Goal: Task Accomplishment & Management: Use online tool/utility

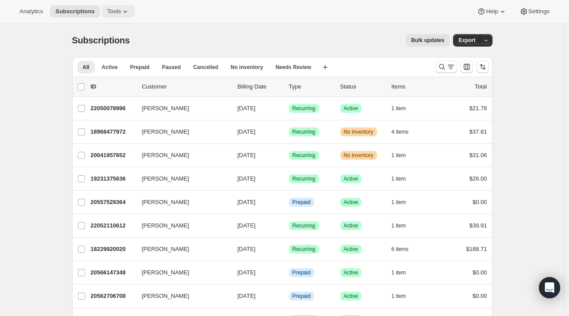
click at [107, 15] on span "Tools" at bounding box center [114, 11] width 14 height 7
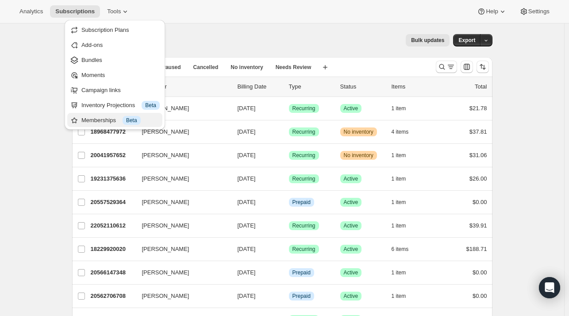
click at [104, 120] on div "Memberships Info Beta" at bounding box center [120, 120] width 78 height 9
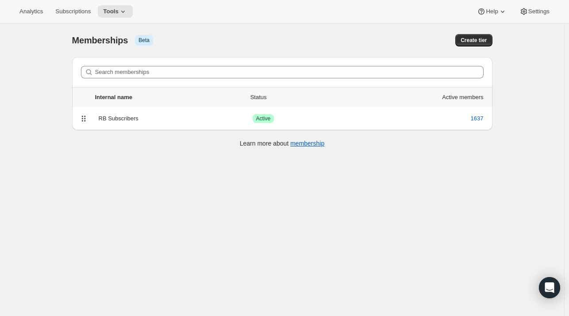
scroll to position [6, 0]
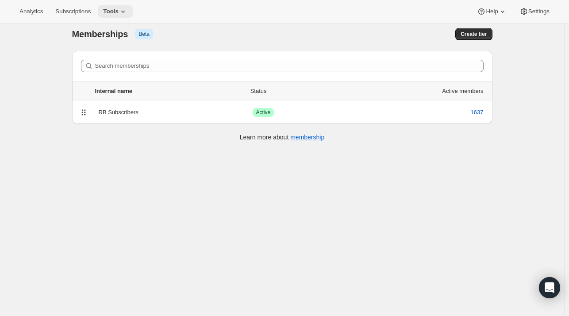
click at [111, 15] on span "Tools" at bounding box center [110, 11] width 15 height 7
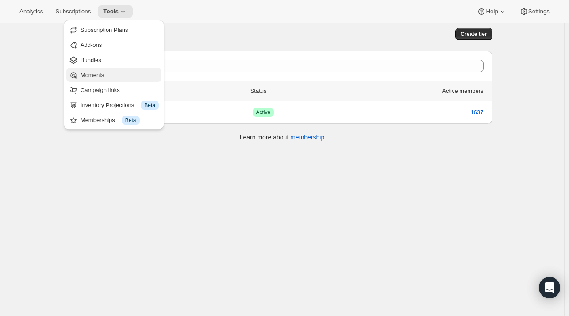
click at [104, 76] on span "Moments" at bounding box center [92, 75] width 23 height 7
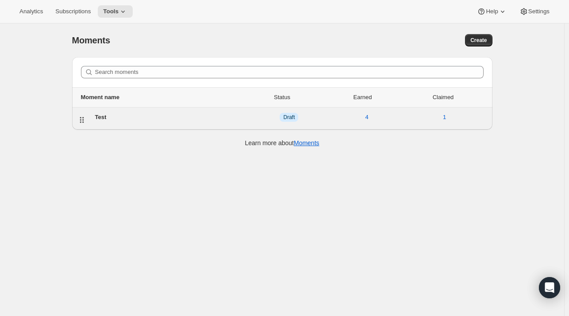
click at [151, 120] on div "Test" at bounding box center [172, 117] width 155 height 9
select select "subscribesTo"
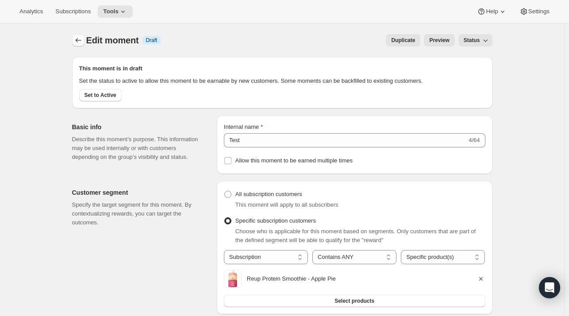
click at [80, 39] on icon "Create moment" at bounding box center [78, 40] width 9 height 9
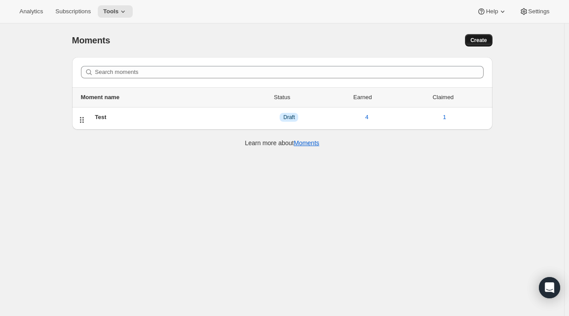
click at [478, 42] on span "Create" at bounding box center [479, 40] width 16 height 7
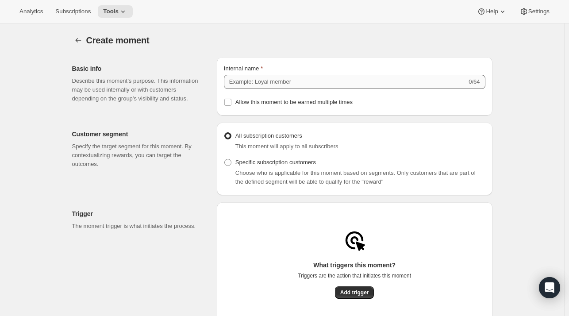
scroll to position [87, 0]
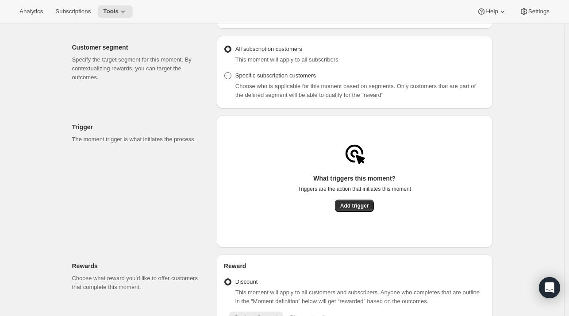
click at [282, 73] on span "Specific subscription customers" at bounding box center [276, 75] width 81 height 7
click at [225, 73] on input "Specific subscription customers" at bounding box center [224, 72] width 0 height 0
radio input "true"
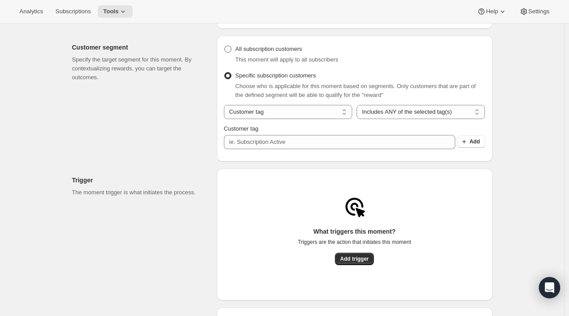
click at [269, 50] on span "All subscription customers" at bounding box center [269, 49] width 67 height 7
click at [225, 46] on input "All subscription customers" at bounding box center [224, 46] width 0 height 0
radio input "true"
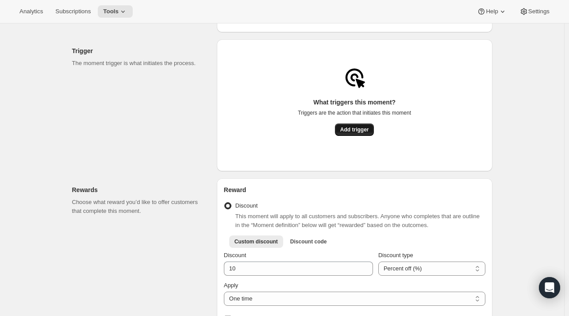
scroll to position [162, 0]
click at [361, 133] on span "Add trigger" at bounding box center [354, 130] width 29 height 7
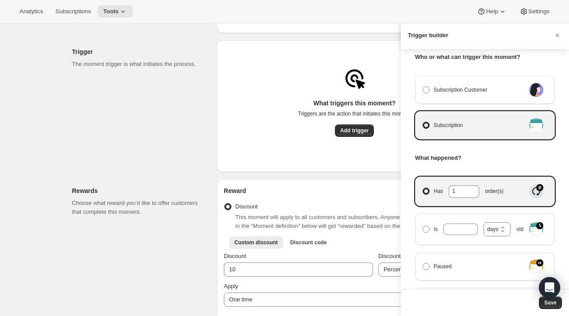
scroll to position [10, 0]
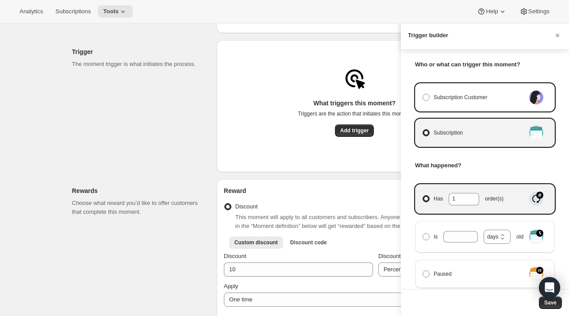
click at [490, 89] on div "Subscription Customer" at bounding box center [485, 97] width 140 height 28
click at [484, 96] on span "Subscription Customer" at bounding box center [461, 97] width 54 height 9
click at [423, 94] on input "Subscription Customer" at bounding box center [423, 94] width 0 height 0
radio input "true"
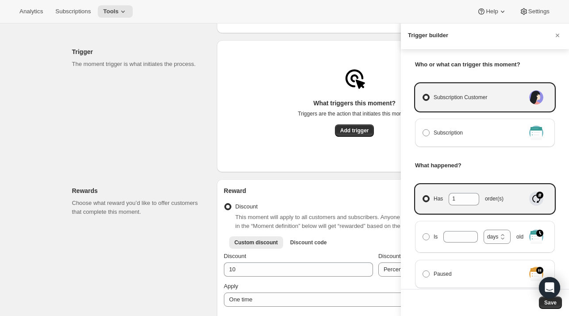
select select "days"
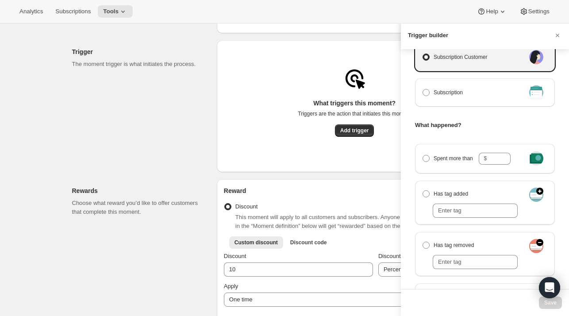
scroll to position [0, 0]
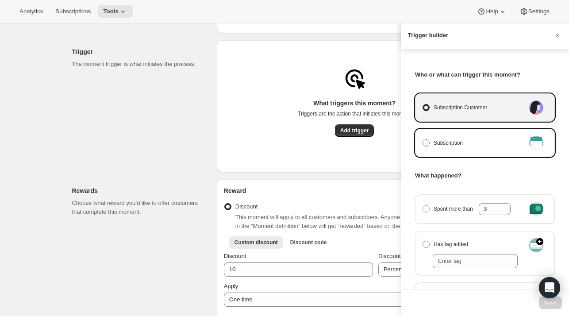
click at [480, 138] on label "Subscription" at bounding box center [473, 143] width 103 height 12
click at [423, 139] on input "Subscription" at bounding box center [423, 139] width 0 height 0
radio input "true"
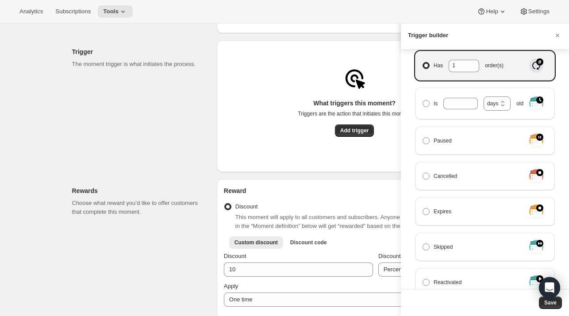
scroll to position [9, 0]
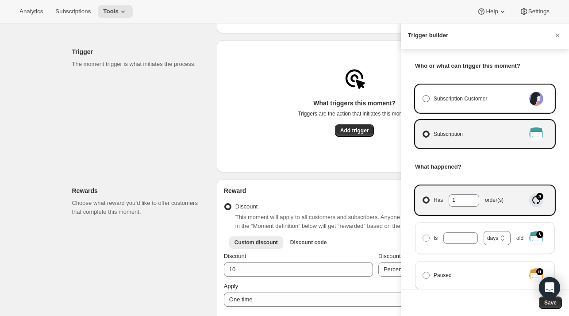
click at [479, 96] on span "Subscription Customer" at bounding box center [461, 98] width 54 height 9
click at [423, 96] on input "Subscription Customer" at bounding box center [423, 95] width 0 height 0
radio input "true"
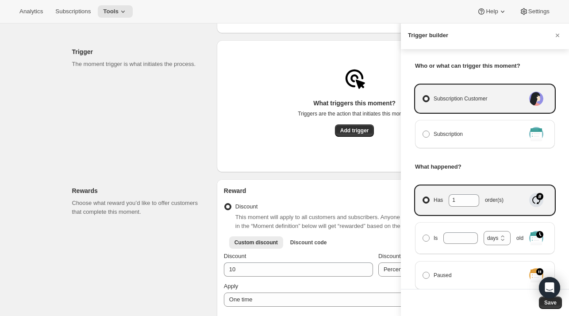
select select "days"
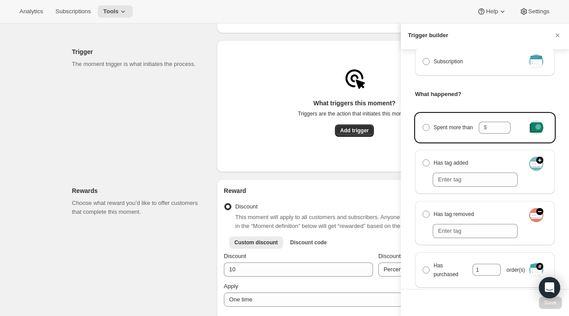
scroll to position [219, 0]
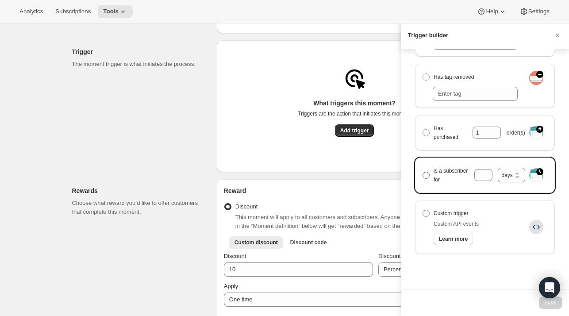
click at [441, 180] on span "is a subscriber for months days years days" at bounding box center [480, 175] width 92 height 18
click at [423, 172] on input "is a subscriber for months days years days" at bounding box center [423, 172] width 0 height 0
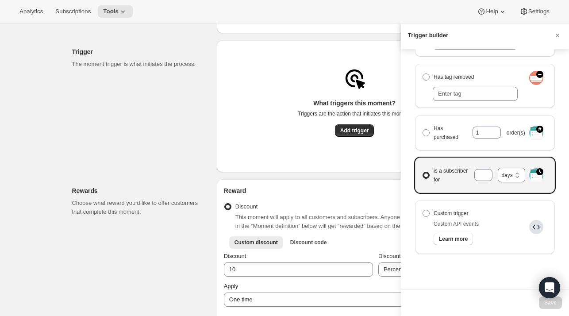
radio input "true"
click at [483, 174] on input "is a subscriber for months days years days" at bounding box center [484, 175] width 18 height 12
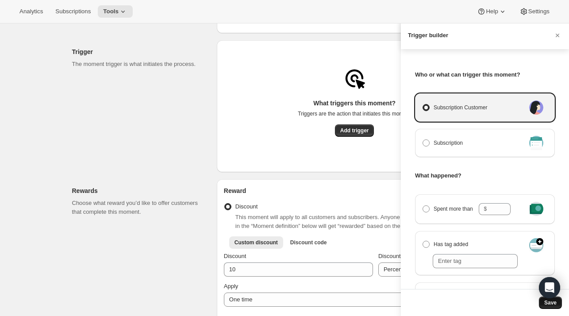
type input "182"
click at [556, 305] on button "Save" at bounding box center [550, 303] width 23 height 12
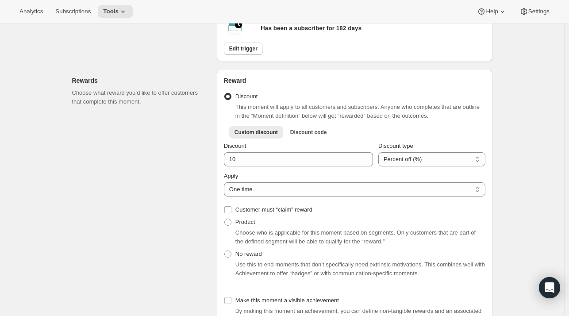
scroll to position [254, 0]
click at [305, 211] on span "Customer must “claim” reward" at bounding box center [274, 209] width 77 height 7
click at [232, 211] on input "Customer must “claim” reward" at bounding box center [227, 209] width 7 height 7
checkbox input "true"
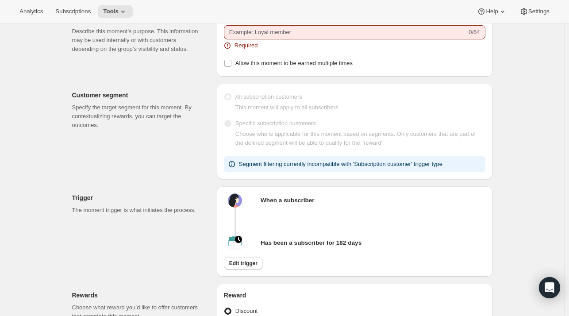
scroll to position [0, 0]
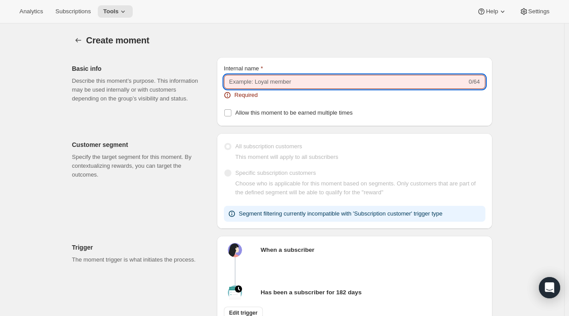
click at [284, 86] on input "Internal name" at bounding box center [345, 82] width 243 height 14
checkbox input "false"
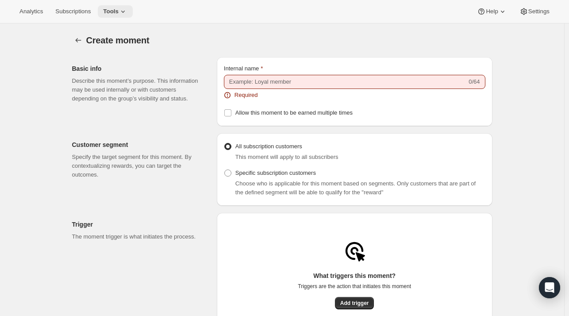
click at [118, 16] on button "Tools" at bounding box center [115, 11] width 35 height 12
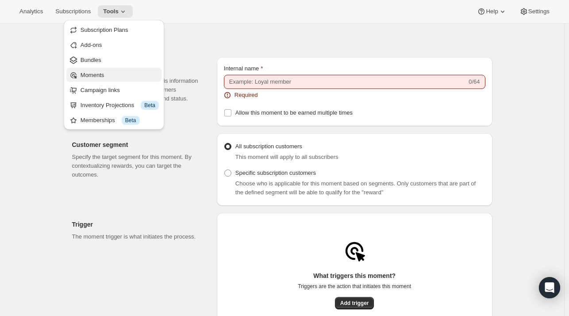
click at [112, 75] on span "Moments" at bounding box center [120, 75] width 78 height 9
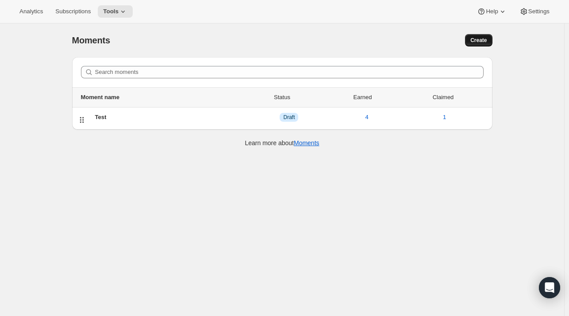
click at [478, 41] on span "Create" at bounding box center [479, 40] width 16 height 7
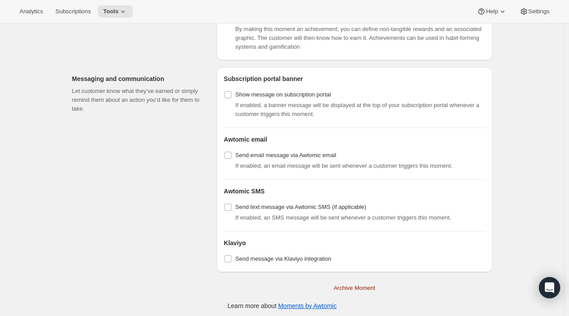
scroll to position [556, 0]
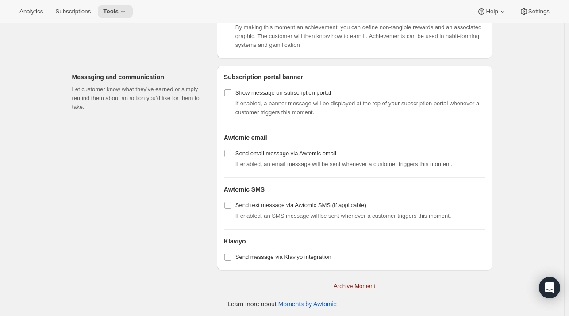
click at [352, 162] on span "If enabled, an email message will be sent whenever a customer triggers this mom…" at bounding box center [344, 164] width 217 height 7
click at [313, 257] on span "Send message via Klaviyo integration" at bounding box center [284, 257] width 96 height 7
click at [232, 257] on input "Send message via Klaviyo integration" at bounding box center [227, 257] width 7 height 7
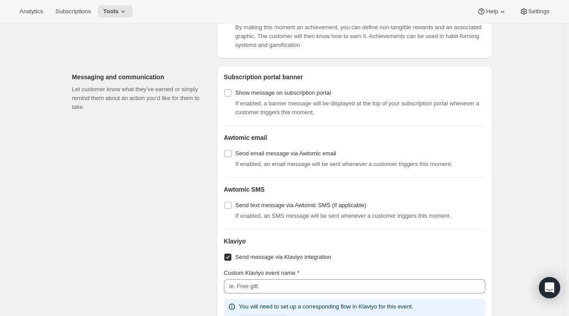
scroll to position [624, 0]
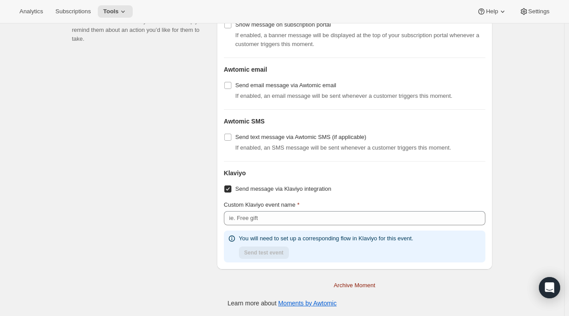
click at [285, 188] on span "Send message via Klaviyo integration" at bounding box center [284, 188] width 96 height 7
click at [232, 188] on input "Send message via Klaviyo integration" at bounding box center [227, 188] width 7 height 7
checkbox input "false"
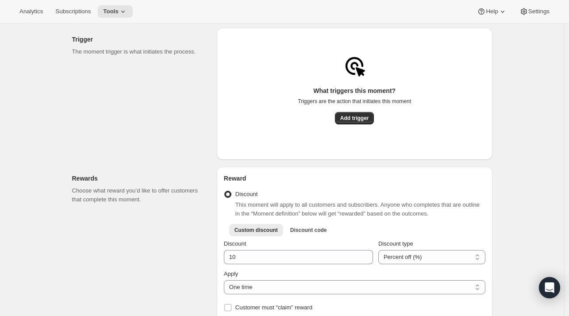
scroll to position [0, 0]
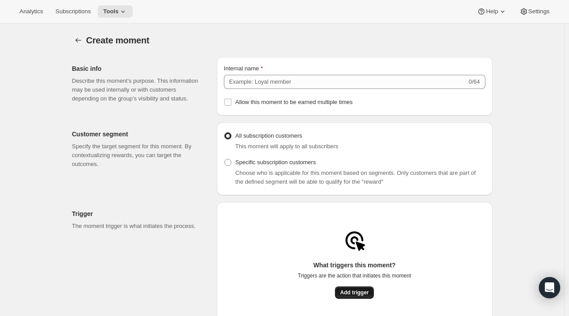
click at [345, 291] on span "Add trigger" at bounding box center [354, 292] width 29 height 7
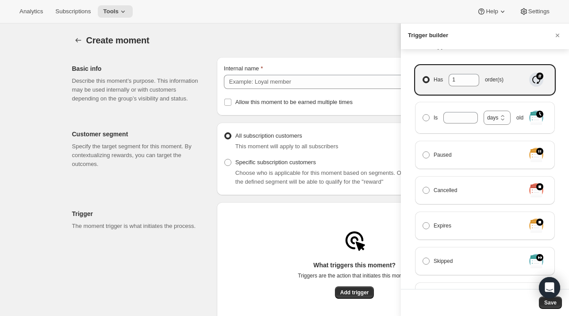
scroll to position [172, 0]
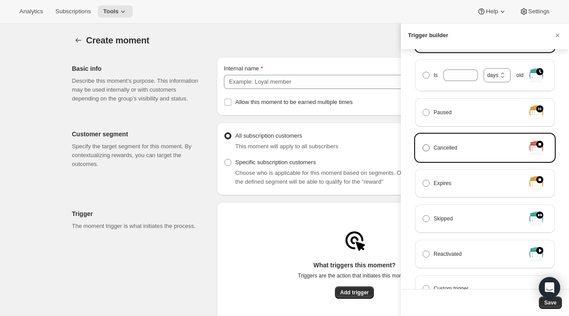
click at [462, 147] on label "Cancelled" at bounding box center [473, 148] width 103 height 12
click at [423, 145] on input "Cancelled" at bounding box center [423, 144] width 0 height 0
radio input "true"
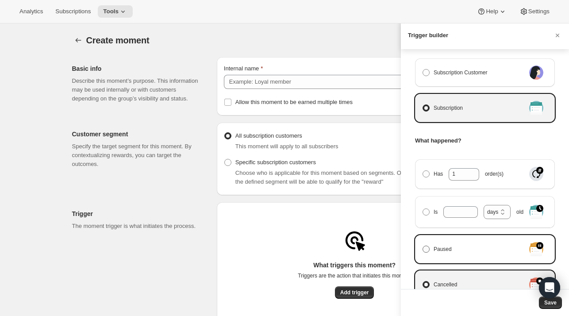
scroll to position [19, 0]
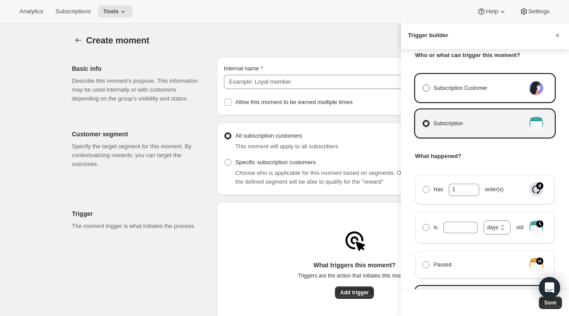
click at [457, 84] on span "Subscription Customer" at bounding box center [461, 88] width 54 height 9
click at [423, 85] on input "Subscription Customer" at bounding box center [423, 85] width 0 height 0
radio input "true"
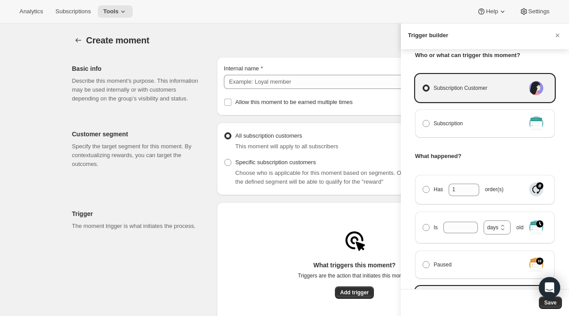
select select "days"
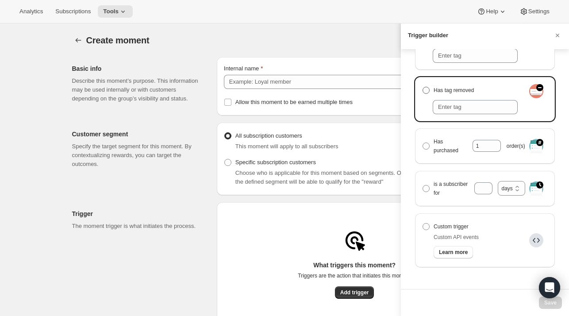
scroll to position [0, 0]
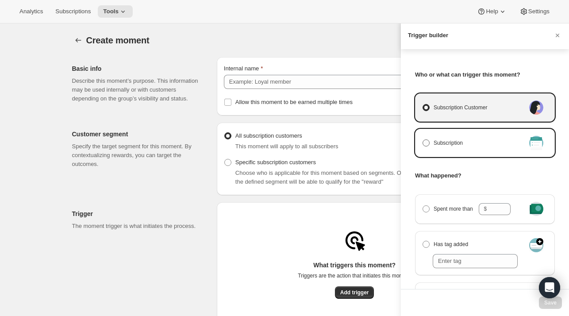
click at [470, 146] on label "Subscription" at bounding box center [473, 143] width 103 height 12
click at [423, 140] on input "Subscription" at bounding box center [423, 139] width 0 height 0
radio input "true"
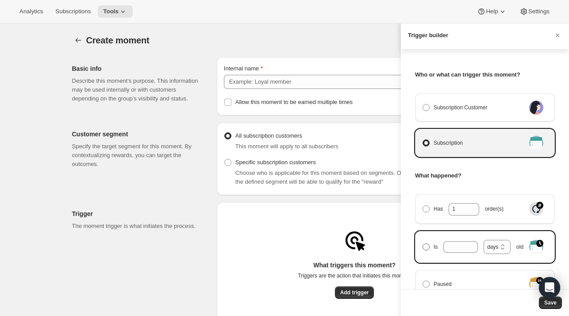
click at [441, 246] on span "Is days weeks months years days old" at bounding box center [479, 247] width 90 height 15
click at [423, 244] on input "Is days weeks months years days old" at bounding box center [423, 243] width 0 height 0
radio input "true"
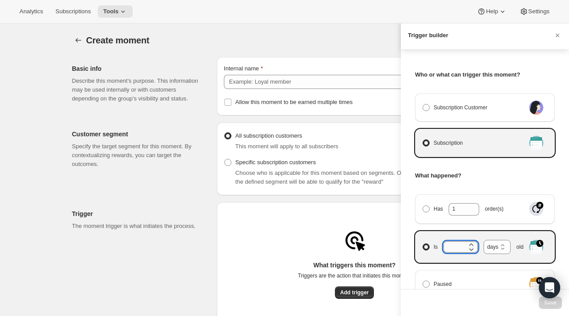
click at [456, 247] on input "Is days weeks months years days old" at bounding box center [454, 247] width 21 height 12
type input "182"
click at [548, 304] on span "Save" at bounding box center [550, 302] width 12 height 7
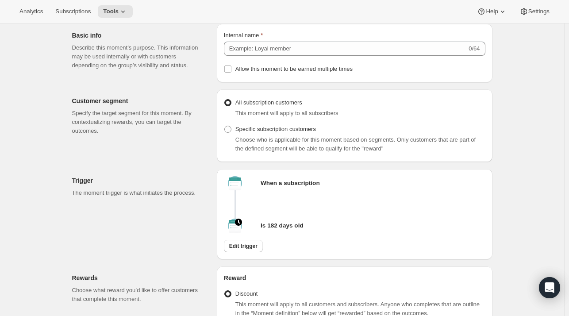
scroll to position [32, 0]
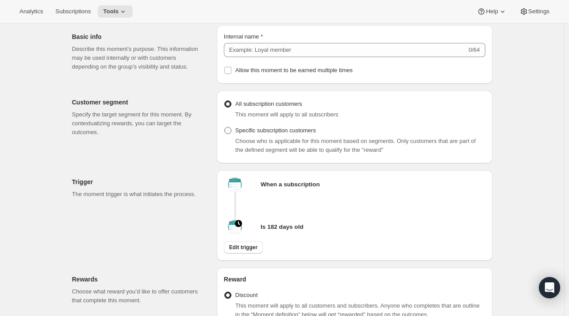
click at [286, 131] on span "Specific subscription customers" at bounding box center [276, 130] width 81 height 7
click at [225, 127] on input "Specific subscription customers" at bounding box center [224, 127] width 0 height 0
radio input "true"
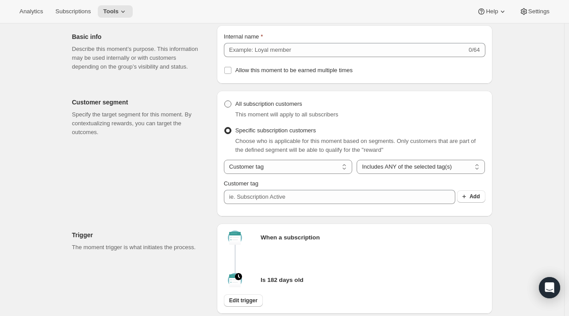
click at [278, 104] on span "All subscription customers" at bounding box center [269, 103] width 67 height 7
click at [225, 101] on input "All subscription customers" at bounding box center [224, 100] width 0 height 0
radio input "true"
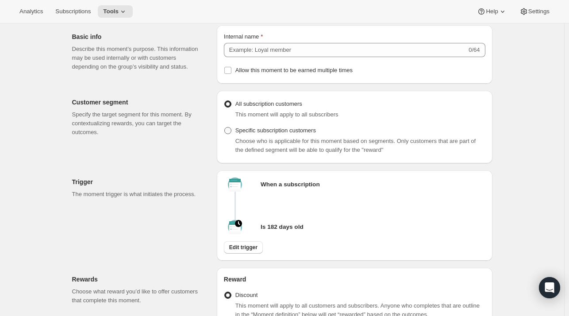
click at [282, 132] on span "Specific subscription customers" at bounding box center [276, 130] width 81 height 7
click at [225, 127] on input "Specific subscription customers" at bounding box center [224, 127] width 0 height 0
radio input "true"
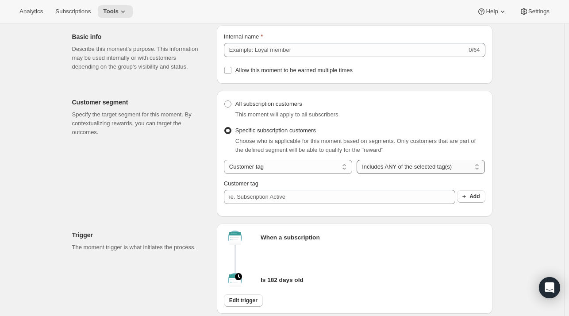
click at [402, 165] on select "Includes ANY of the selected tag(s) Includes ALL of the selected tag(s) Include…" at bounding box center [421, 167] width 128 height 14
click at [325, 163] on select "Customer tag Subscription" at bounding box center [288, 167] width 128 height 14
select select "subscribesTo"
click at [226, 160] on select "Customer tag Subscription" at bounding box center [288, 167] width 128 height 14
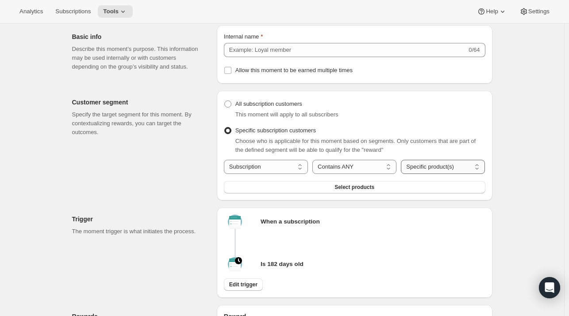
click at [420, 168] on select "Specific product(s) Specific variant(s)" at bounding box center [443, 167] width 84 height 14
click at [403, 160] on select "Specific product(s) Specific variant(s)" at bounding box center [443, 167] width 84 height 14
click at [390, 188] on button "Select products" at bounding box center [355, 187] width 262 height 12
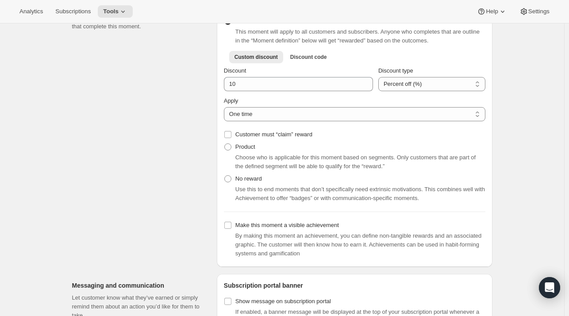
scroll to position [379, 0]
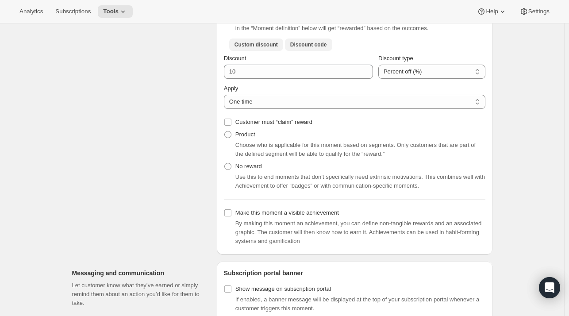
click at [314, 45] on span "Discount code" at bounding box center [308, 44] width 37 height 7
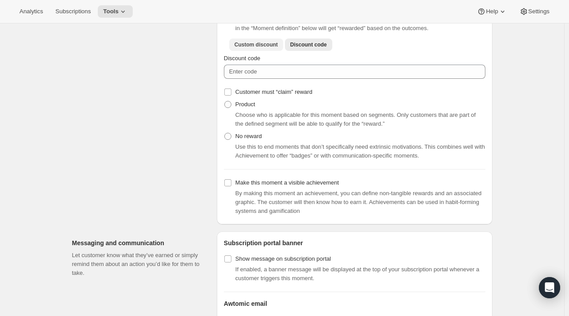
click at [265, 43] on span "Custom discount" at bounding box center [256, 44] width 43 height 7
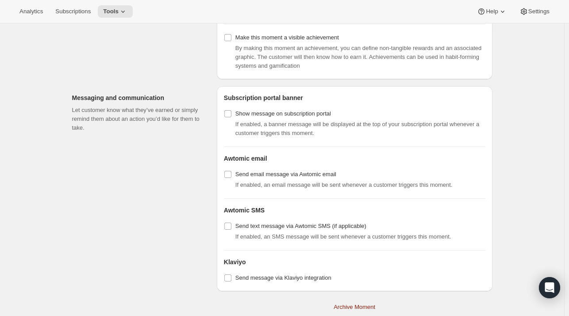
scroll to position [576, 0]
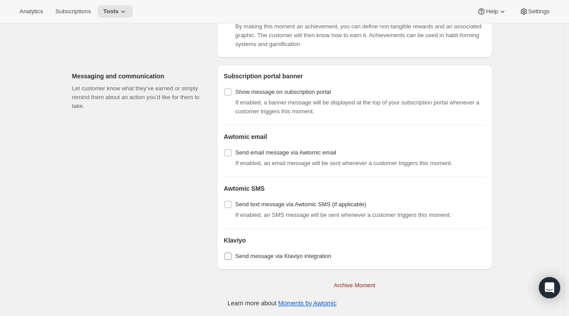
click at [262, 254] on span "Send message via Klaviyo integration" at bounding box center [284, 256] width 96 height 7
click at [232, 254] on input "Send message via Klaviyo integration" at bounding box center [227, 256] width 7 height 7
checkbox input "true"
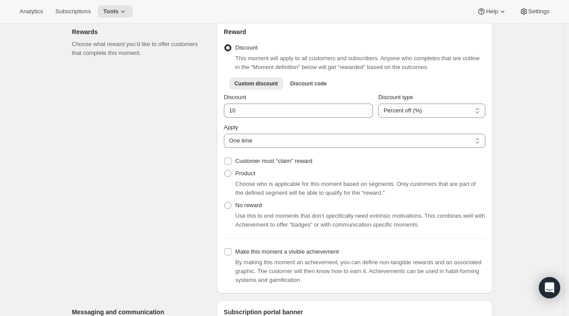
scroll to position [340, 0]
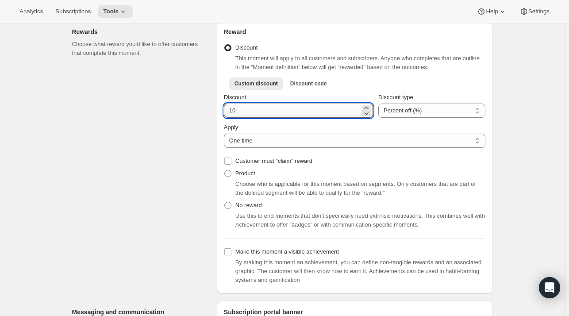
click at [282, 108] on input "Discount" at bounding box center [292, 111] width 136 height 14
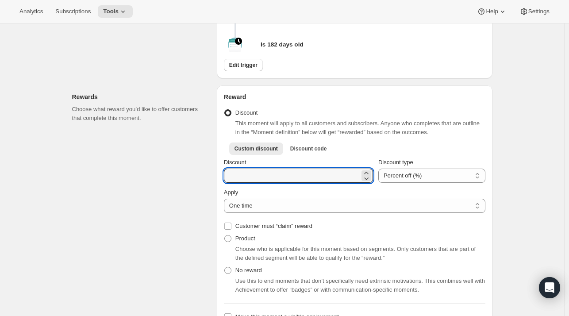
scroll to position [274, 0]
click at [531, 122] on div "Create moment. This page is ready Create moment Basic info Describe this moment…" at bounding box center [282, 217] width 564 height 936
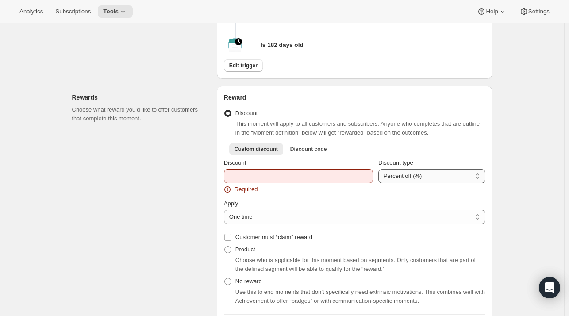
click at [390, 181] on select "Percent off (%) Amount off ($)" at bounding box center [431, 176] width 107 height 14
select select "FIXED_AMOUNT"
click at [378, 169] on select "Percent off (%) Amount off ($)" at bounding box center [431, 176] width 107 height 14
click at [166, 193] on div "Rewards Choose what reward you’d like to offer customers that complete this mom…" at bounding box center [141, 228] width 138 height 284
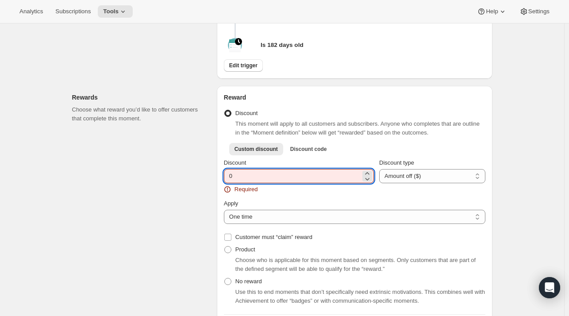
click at [233, 178] on input "0" at bounding box center [292, 176] width 137 height 14
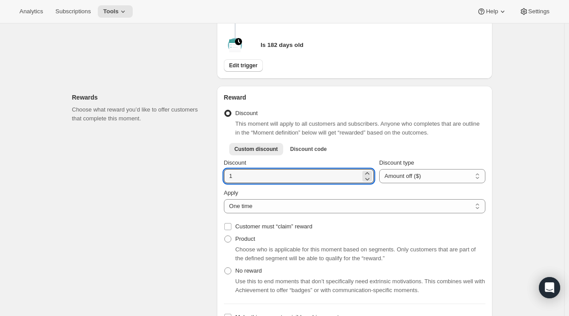
type input "1"
click at [191, 193] on div "Rewards Choose what reward you’d like to offer customers that complete this mom…" at bounding box center [141, 222] width 138 height 273
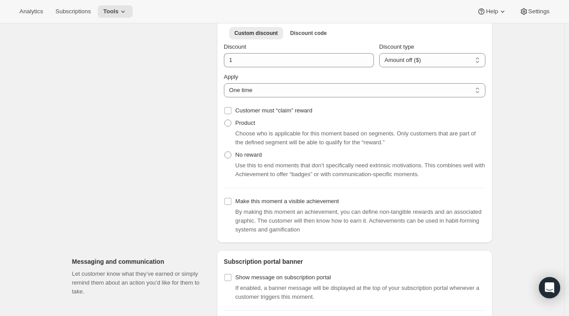
scroll to position [390, 0]
click at [230, 153] on span at bounding box center [227, 155] width 7 height 7
click at [225, 152] on input "No reward" at bounding box center [224, 152] width 0 height 0
radio input "true"
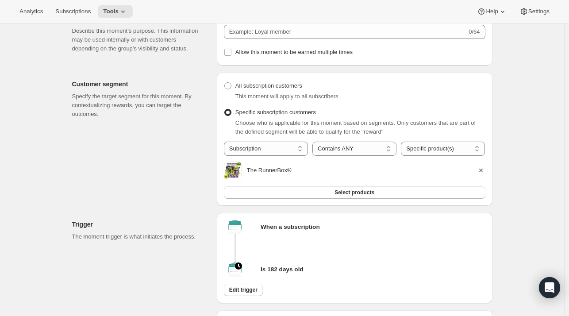
scroll to position [0, 0]
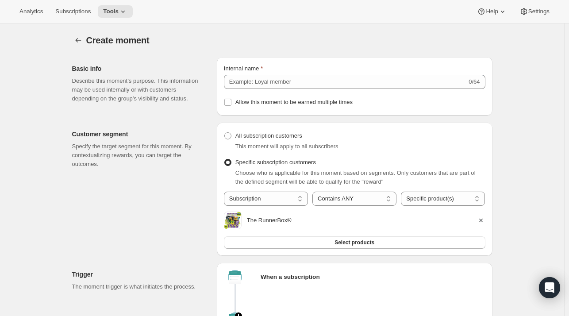
radio input "true"
checkbox input "false"
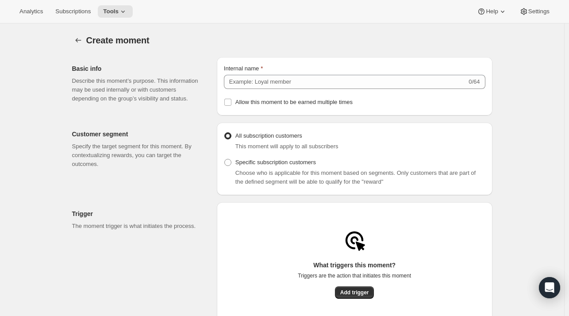
click at [119, 18] on div "Analytics Subscriptions Tools Help Settings" at bounding box center [284, 11] width 569 height 23
click at [119, 11] on icon at bounding box center [123, 11] width 9 height 9
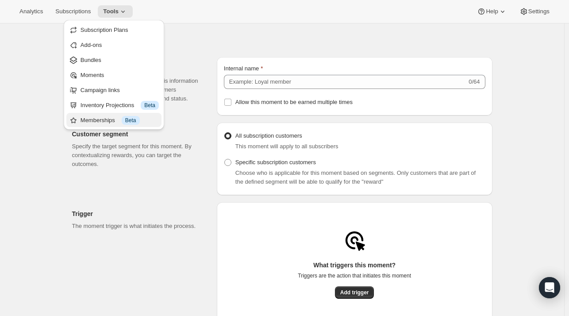
click at [103, 120] on div "Memberships Info Beta" at bounding box center [120, 120] width 78 height 9
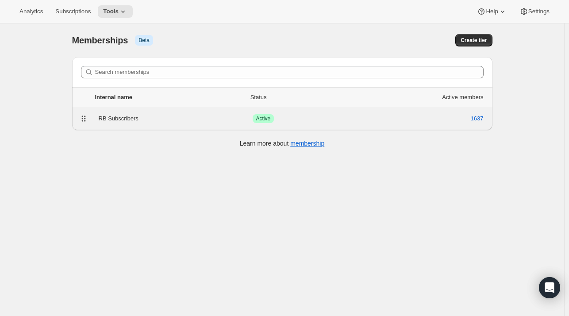
click at [201, 123] on div "RB Subscribers Success Active 1637" at bounding box center [282, 118] width 410 height 12
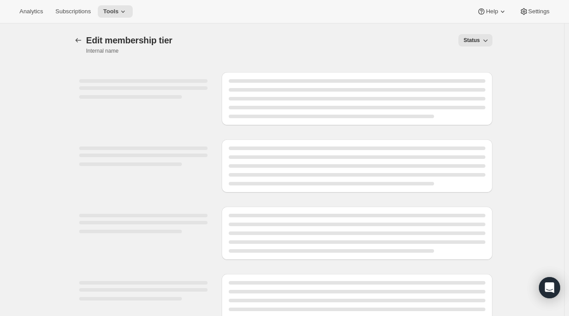
select select "products"
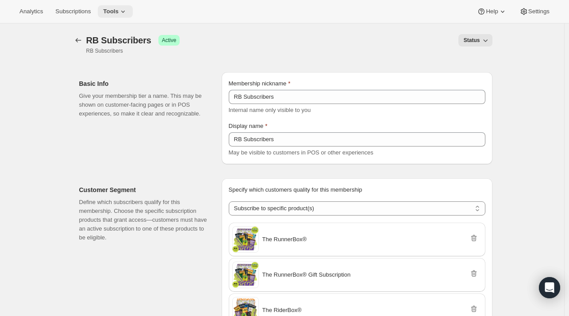
click at [119, 8] on icon at bounding box center [123, 11] width 9 height 9
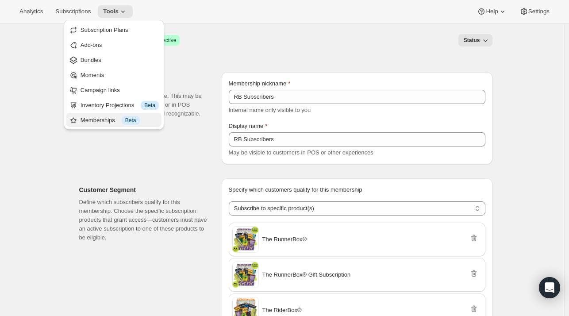
click at [113, 121] on div "Memberships Info Beta" at bounding box center [120, 120] width 78 height 9
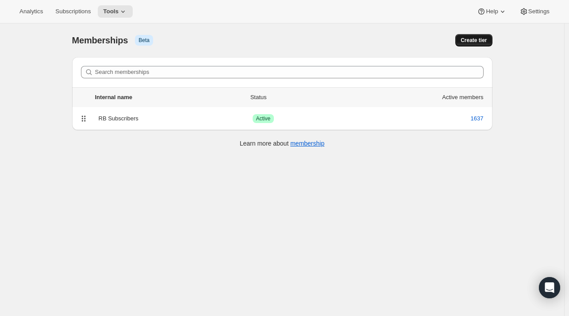
click at [480, 43] on span "Create tier" at bounding box center [474, 40] width 26 height 7
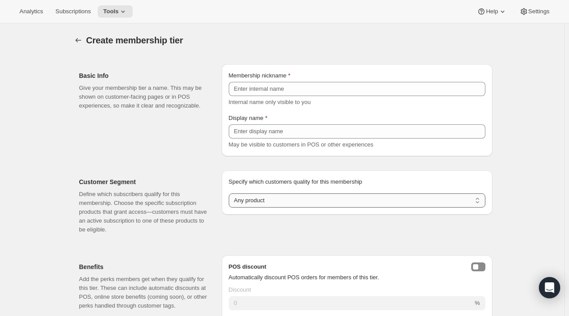
click at [299, 198] on select "Any product Subscribe to specific product(s) Subscribe to specific variant(s)" at bounding box center [357, 200] width 257 height 14
click at [120, 11] on icon at bounding box center [123, 11] width 9 height 9
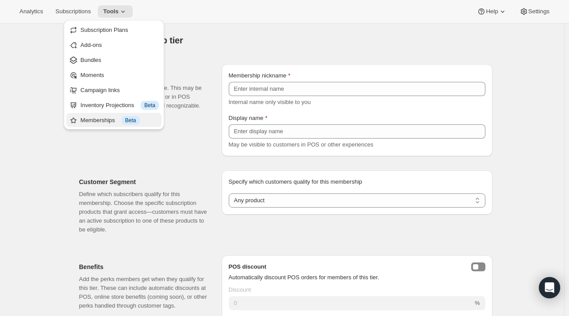
click at [121, 119] on div "Memberships Info Beta" at bounding box center [120, 120] width 78 height 9
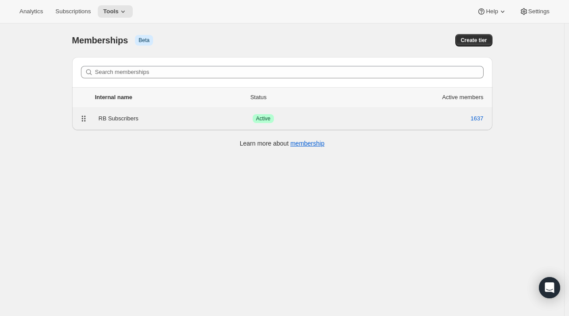
click at [174, 129] on div "RB Subscribers Success Active 1637" at bounding box center [282, 118] width 421 height 23
select select "products"
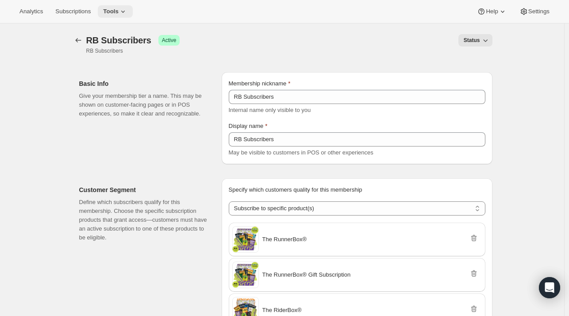
click at [119, 14] on icon at bounding box center [123, 11] width 9 height 9
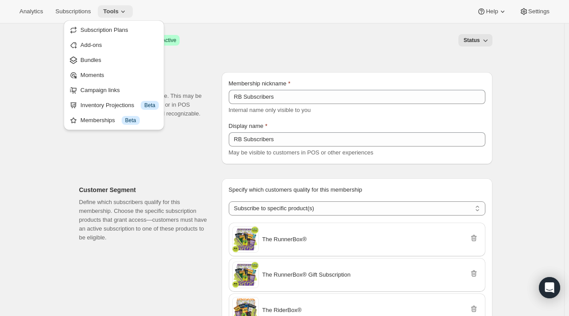
click at [110, 11] on span "Tools" at bounding box center [110, 11] width 15 height 7
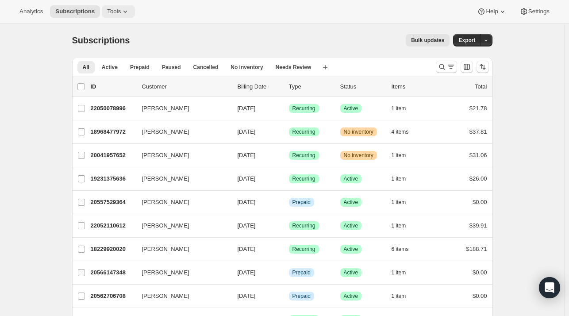
click at [115, 14] on span "Tools" at bounding box center [114, 11] width 14 height 7
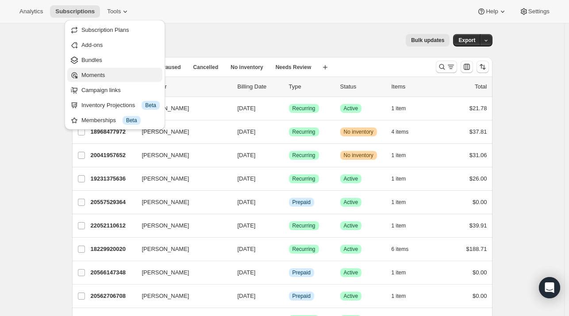
click at [113, 81] on button "Moments" at bounding box center [114, 75] width 95 height 14
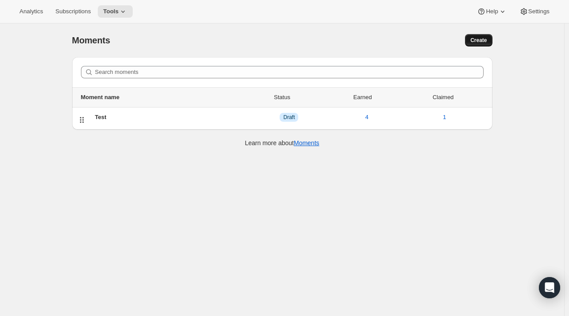
click at [474, 40] on span "Create" at bounding box center [479, 40] width 16 height 7
